Goal: Information Seeking & Learning: Learn about a topic

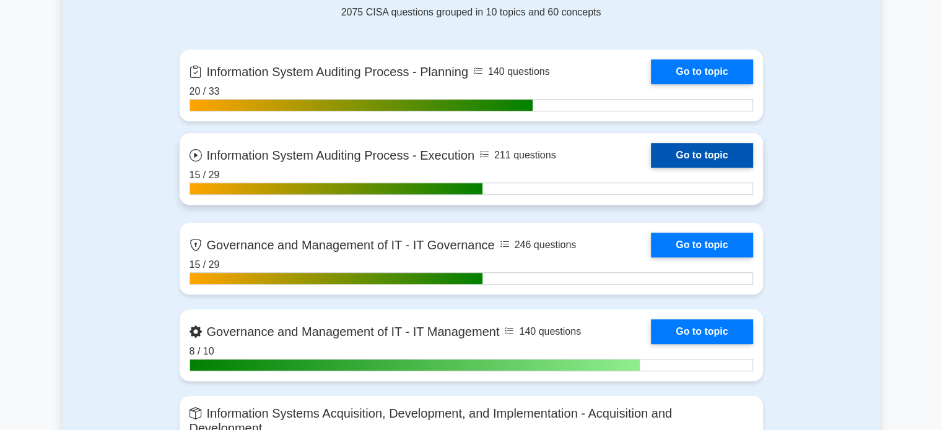
scroll to position [854, 0]
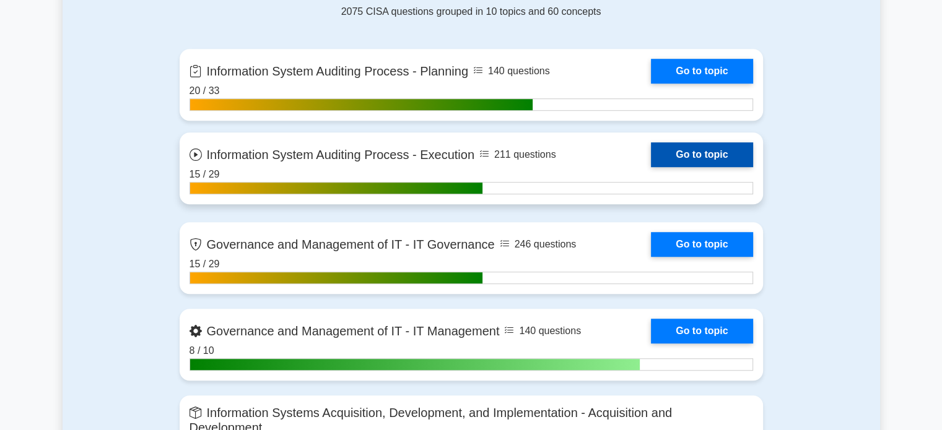
click at [651, 232] on link "Go to topic" at bounding box center [702, 244] width 102 height 25
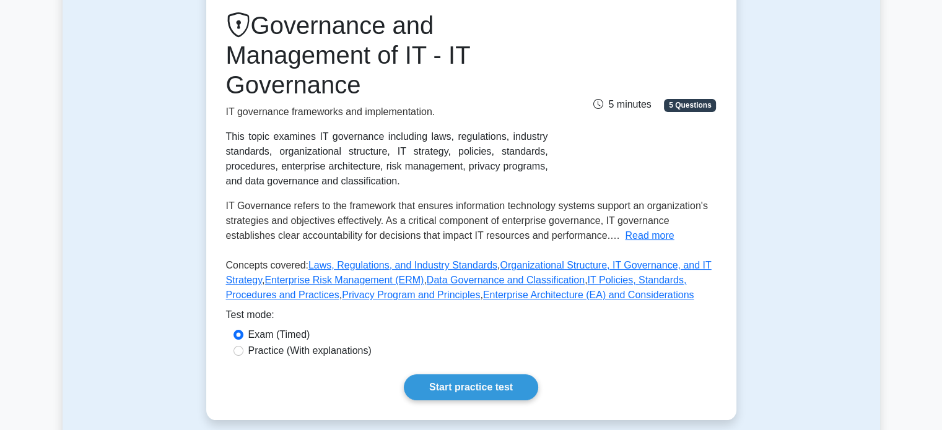
scroll to position [164, 0]
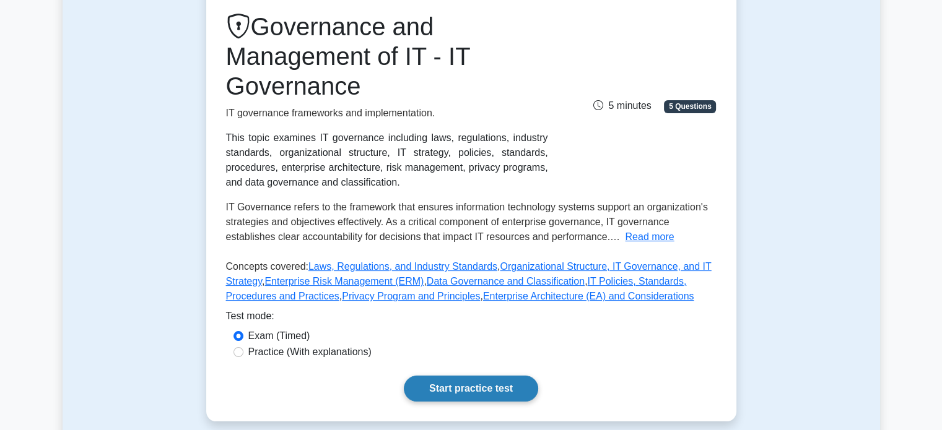
click at [491, 392] on link "Start practice test" at bounding box center [471, 389] width 134 height 26
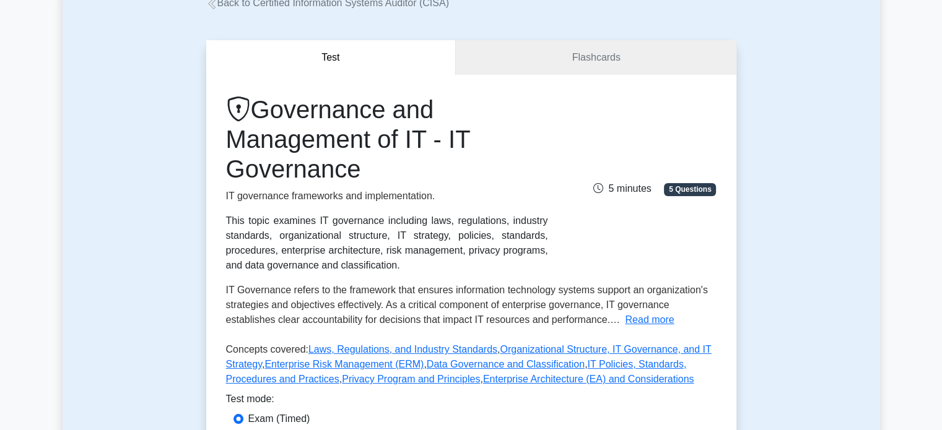
scroll to position [82, 0]
